Goal: Use online tool/utility

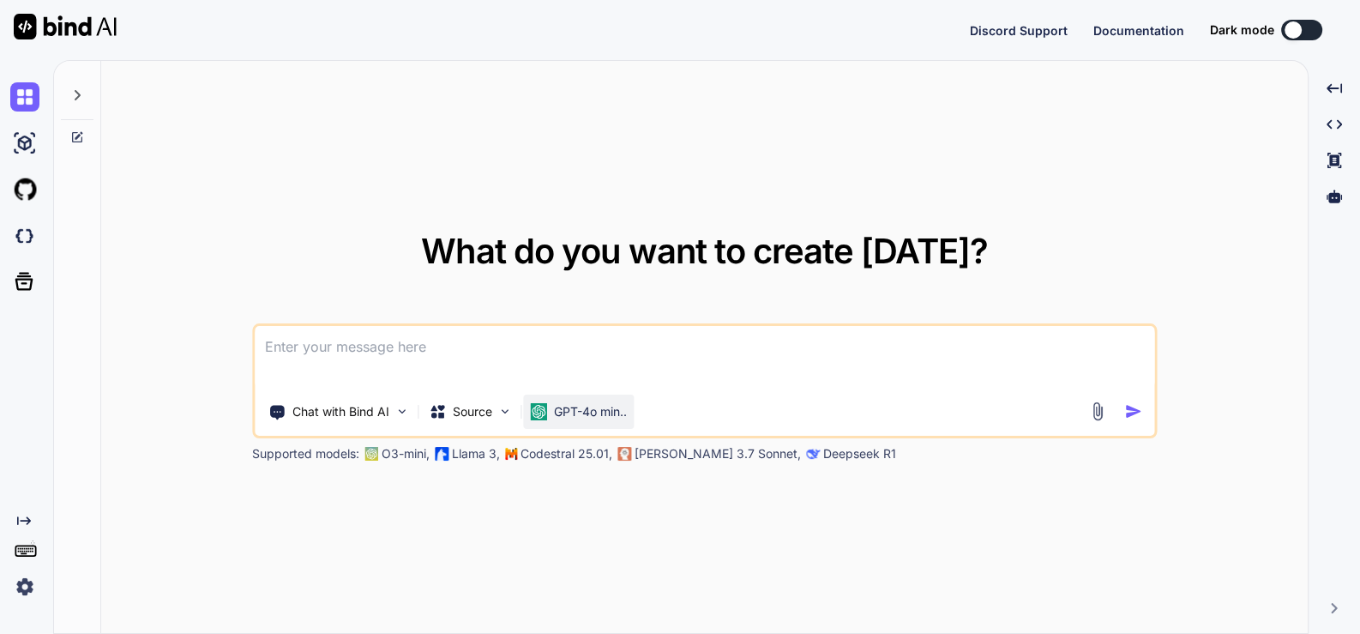
click at [554, 406] on p "GPT-4o min.." at bounding box center [590, 411] width 73 height 17
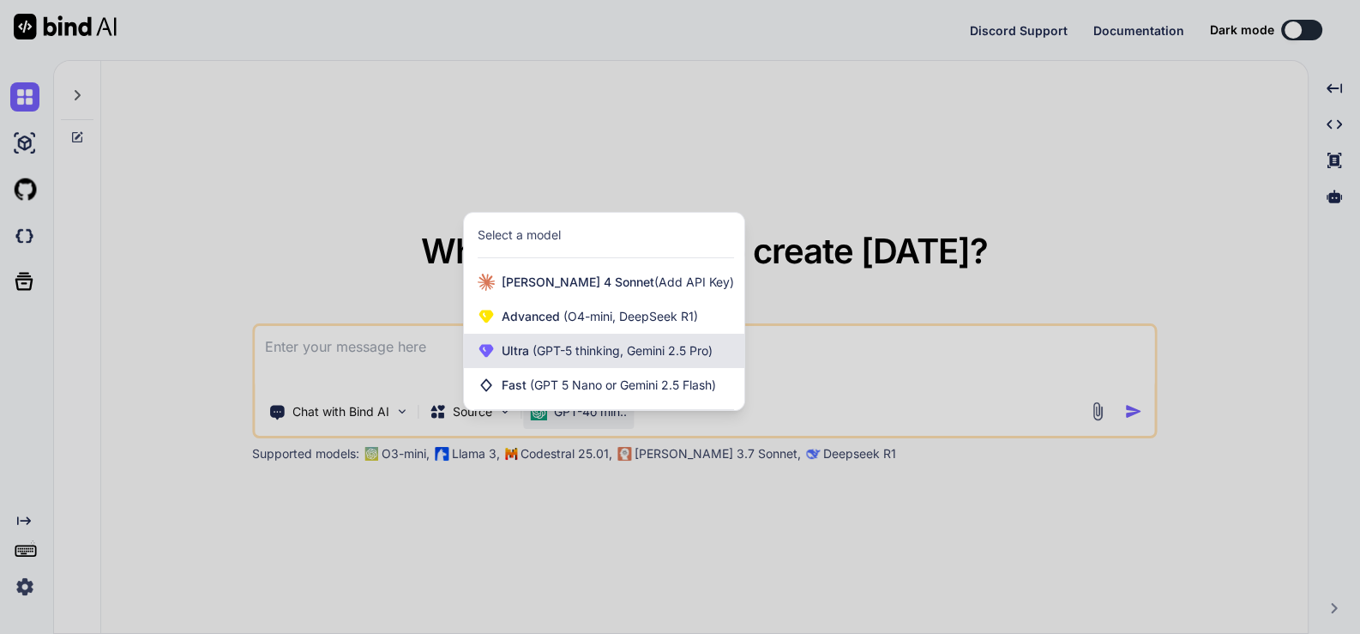
click at [562, 358] on span "Ultra (GPT-5 thinking, Gemini 2.5 Pro)" at bounding box center [607, 350] width 211 height 17
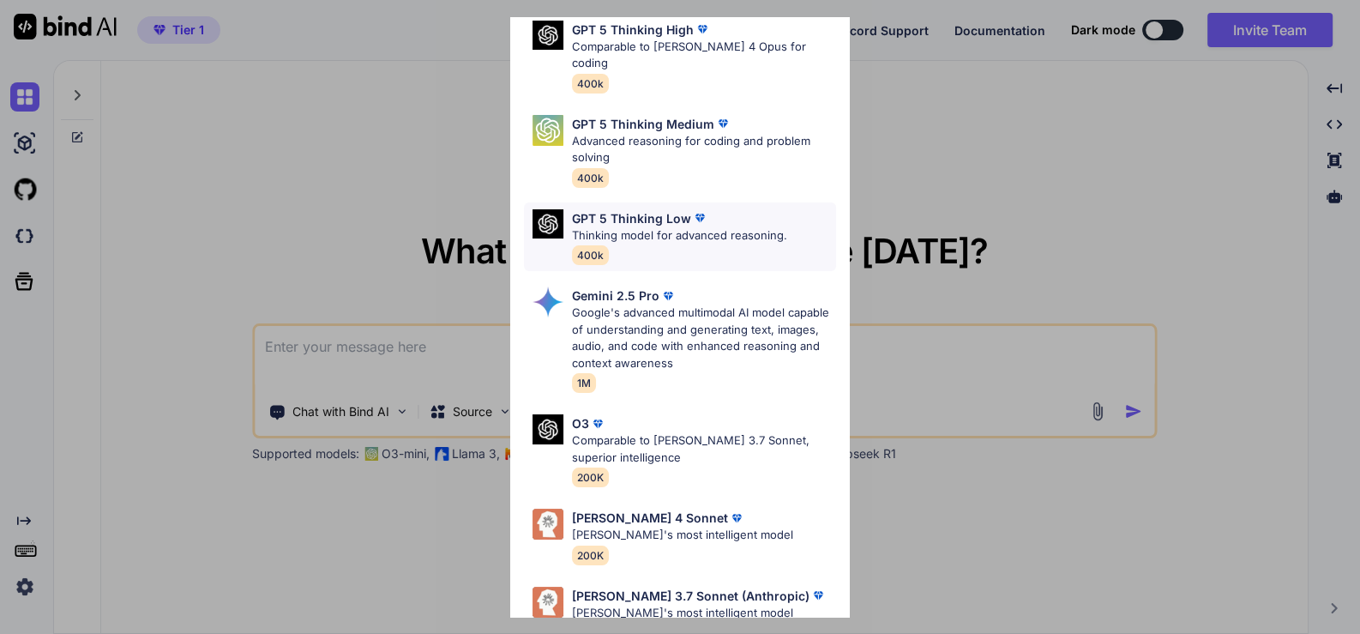
scroll to position [192, 0]
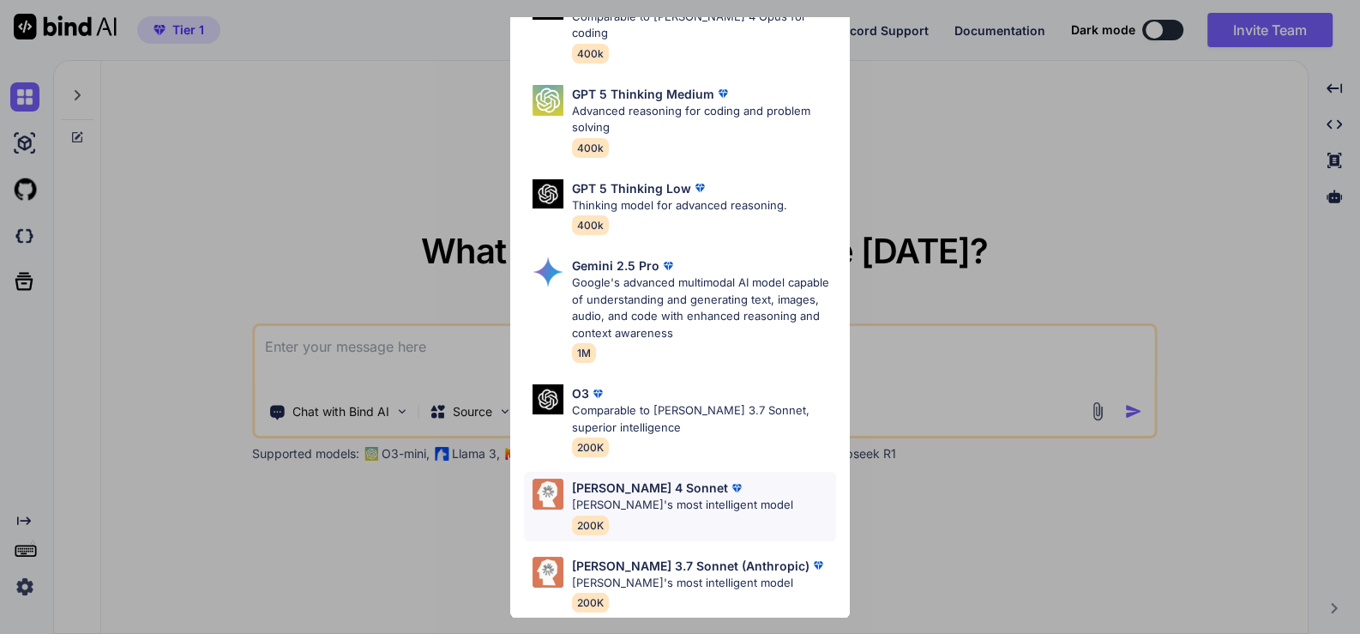
click at [691, 478] on div "[PERSON_NAME] 4 Sonnet" at bounding box center [682, 487] width 221 height 18
type textarea "x"
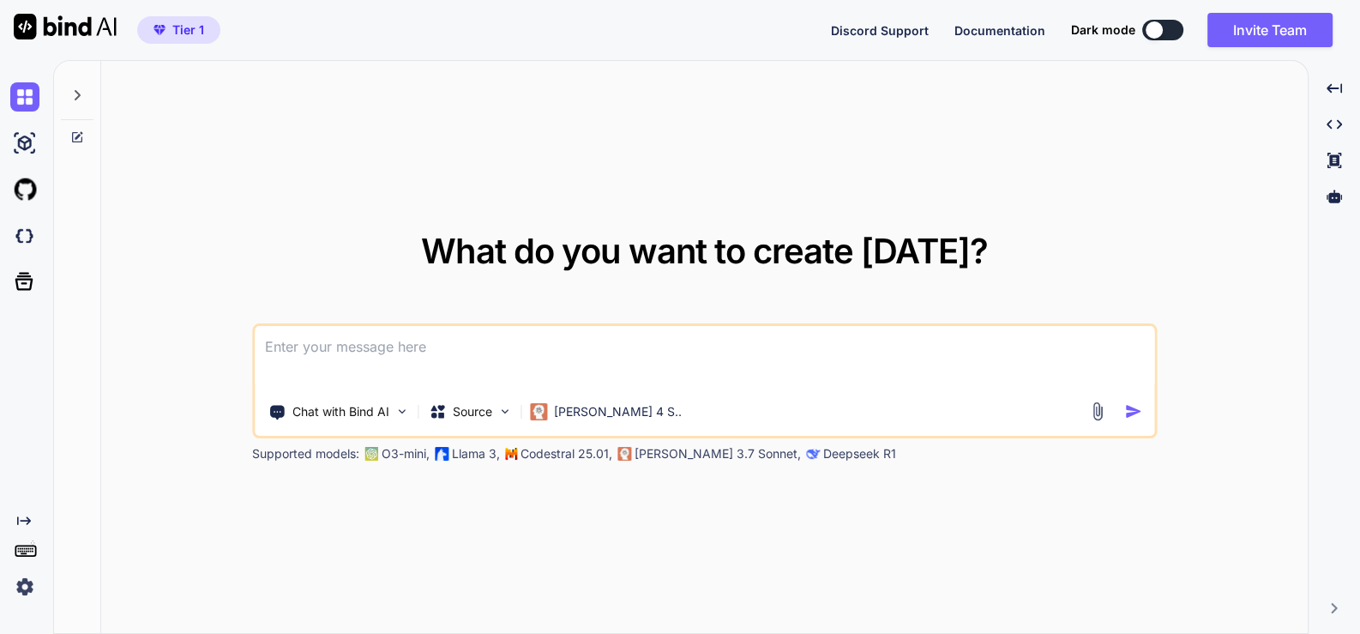
click at [403, 335] on textarea at bounding box center [704, 357] width 899 height 63
click at [554, 417] on p "[PERSON_NAME] 4 S.." at bounding box center [618, 411] width 128 height 17
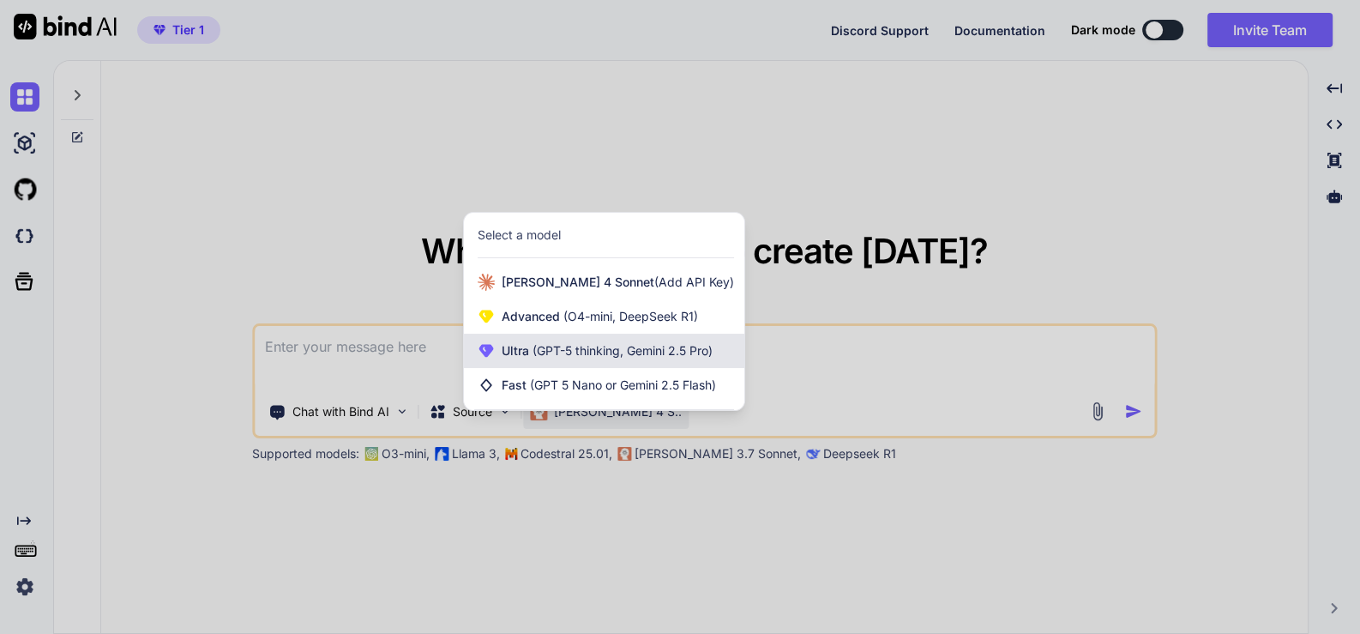
click at [626, 363] on div "Ultra (GPT-5 thinking, Gemini 2.5 Pro)" at bounding box center [604, 351] width 280 height 34
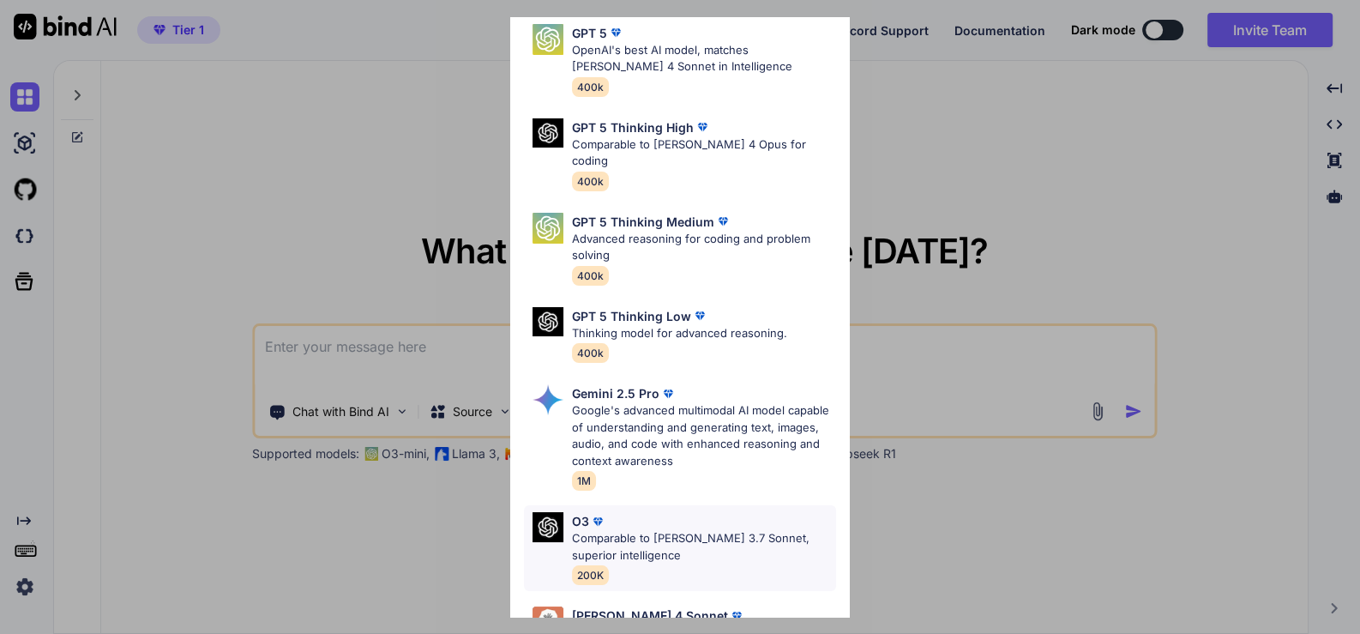
scroll to position [0, 0]
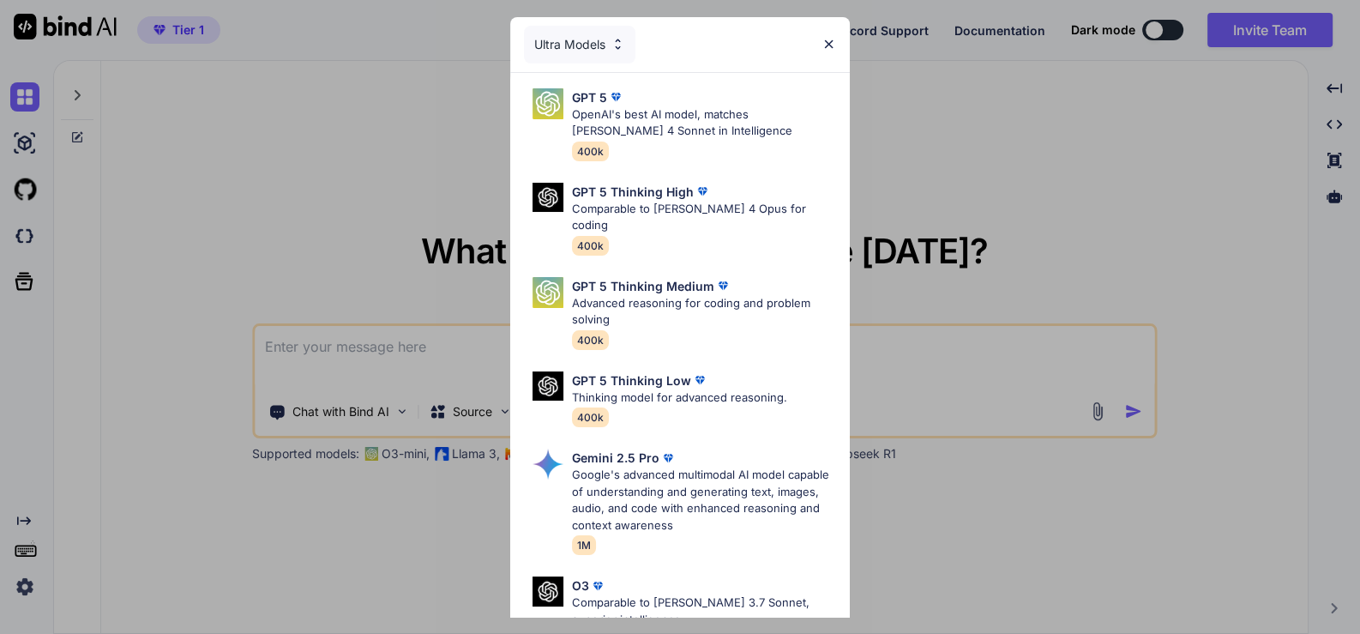
click at [1103, 281] on div "Ultra Models GPT 5 OpenAI's best AI model, matches [PERSON_NAME] 4 Sonnet in In…" at bounding box center [680, 317] width 1360 height 634
